Goal: Navigation & Orientation: Find specific page/section

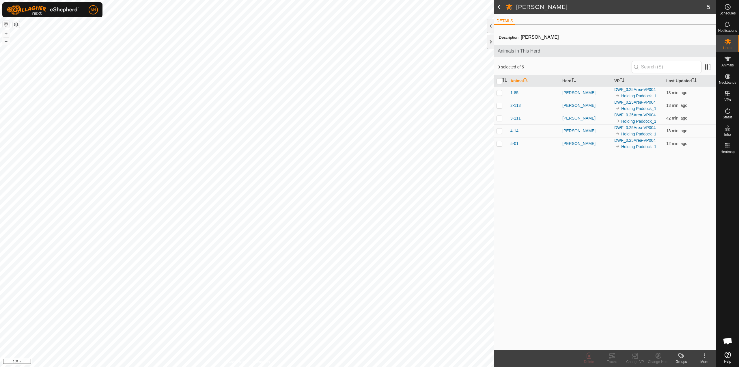
click at [635, 232] on div "Description [PERSON_NAME] Animals in This Herd 0 selected of 5 Animal Herd VP L…" at bounding box center [605, 189] width 222 height 320
click at [726, 29] on span "Notifications" at bounding box center [727, 30] width 19 height 3
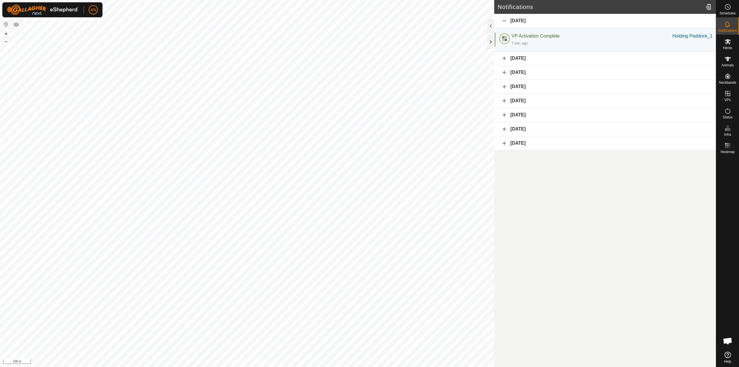
click at [509, 63] on div "[DATE]" at bounding box center [605, 58] width 222 height 14
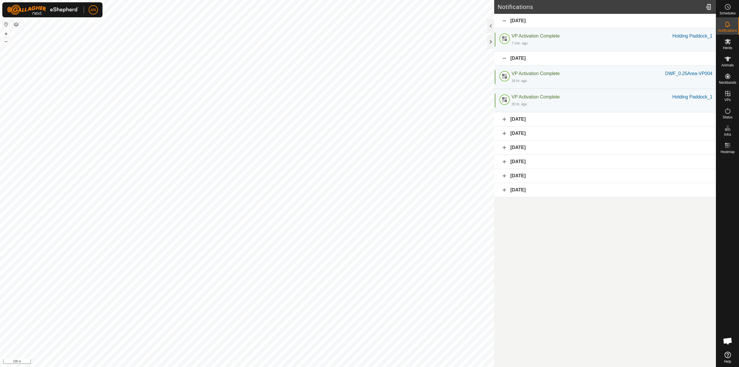
click at [515, 58] on div "[DATE]" at bounding box center [605, 58] width 222 height 14
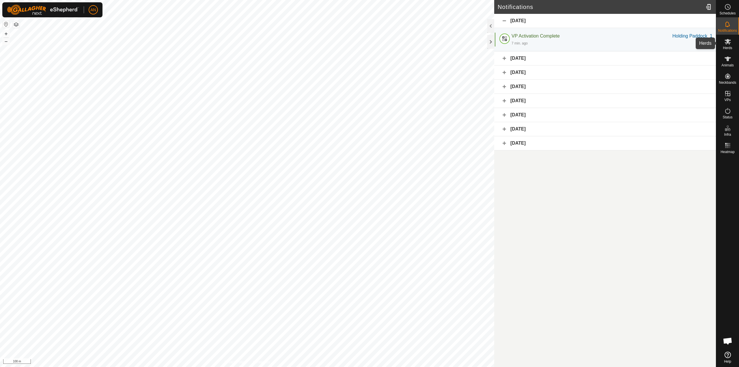
click at [728, 46] on span "Herds" at bounding box center [727, 47] width 9 height 3
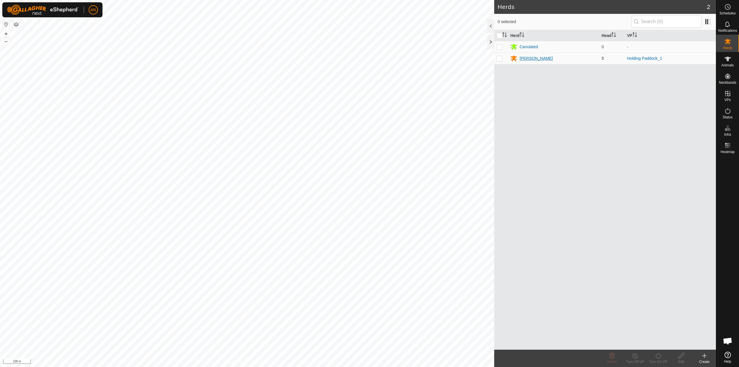
click at [526, 57] on div "[PERSON_NAME]" at bounding box center [536, 58] width 33 height 6
